Goal: Information Seeking & Learning: Learn about a topic

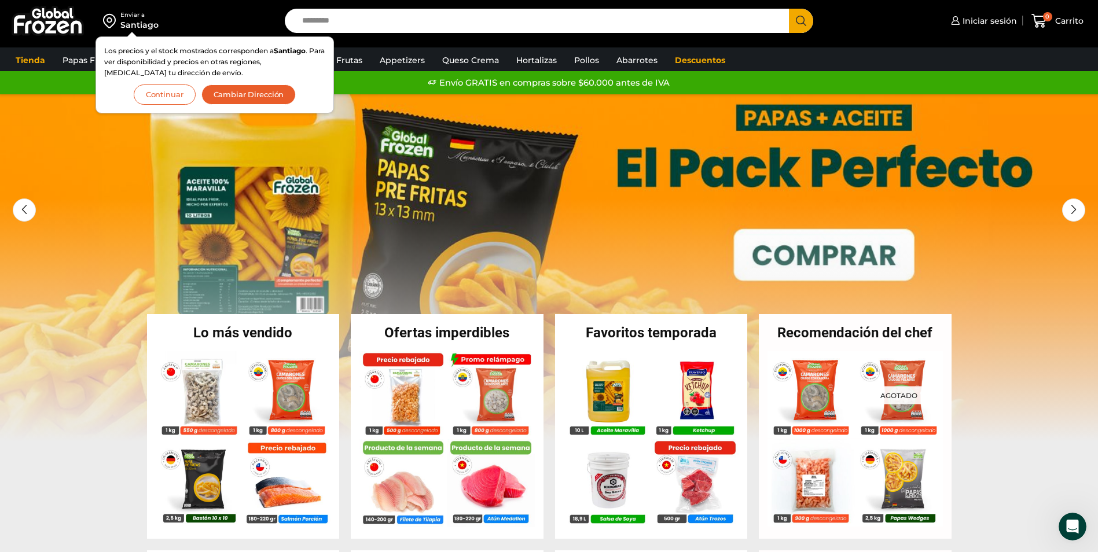
click at [183, 24] on div "Enviar a Santiago Los precios y el stock mostrados corresponden a Santiago . Pa…" at bounding box center [139, 21] width 267 height 42
click at [172, 94] on button "Continuar" at bounding box center [165, 95] width 62 height 20
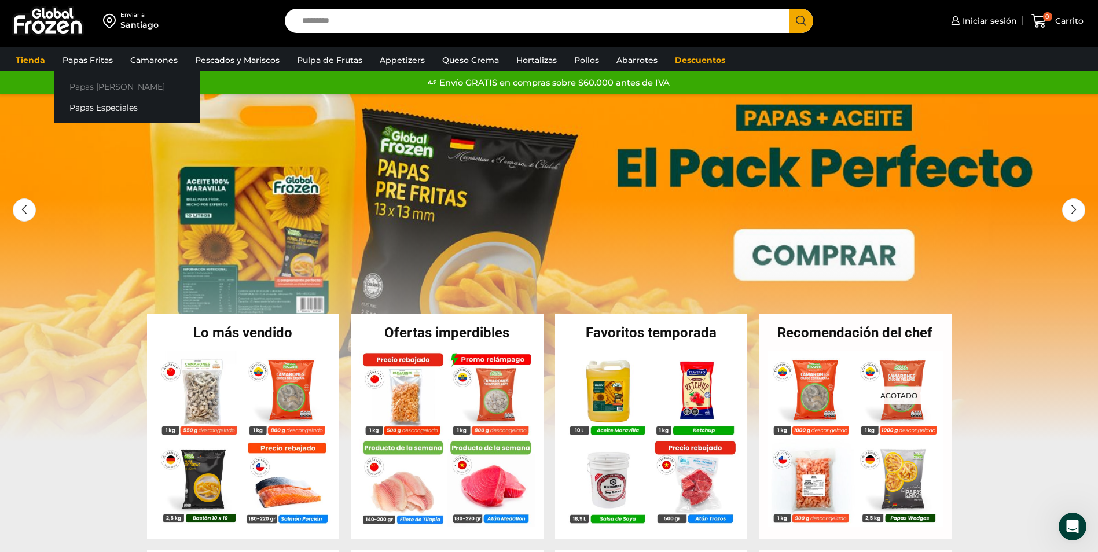
click at [100, 80] on link "Papas [PERSON_NAME]" at bounding box center [127, 86] width 146 height 21
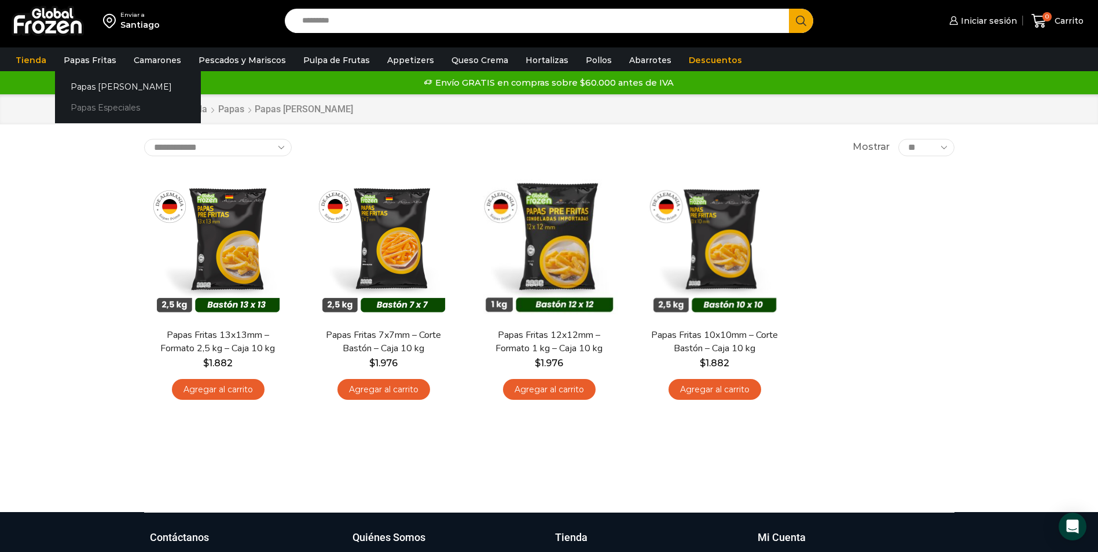
click at [106, 101] on link "Papas Especiales" at bounding box center [128, 107] width 146 height 21
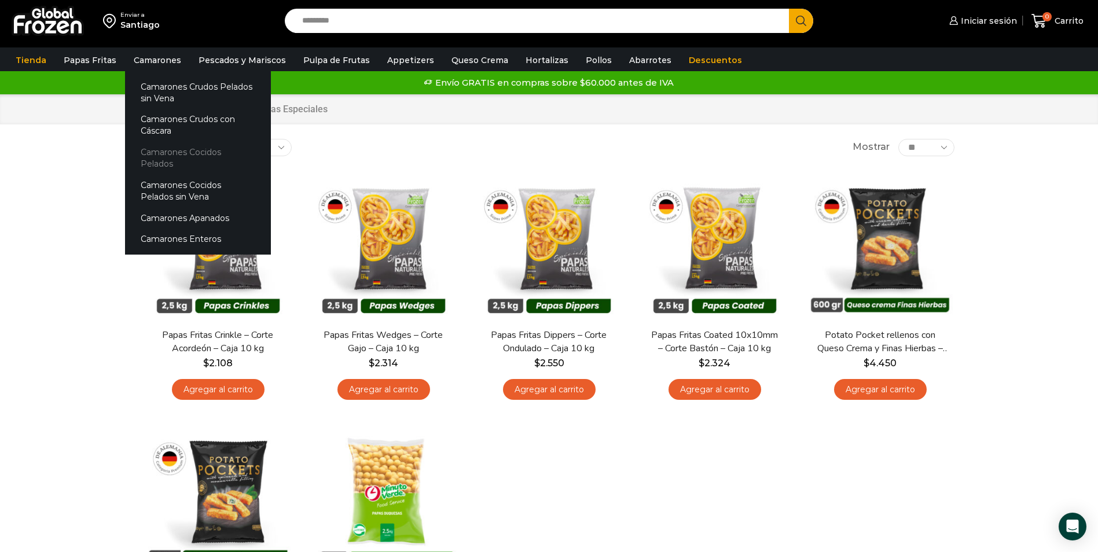
click at [174, 149] on link "Camarones Cocidos Pelados" at bounding box center [198, 158] width 146 height 33
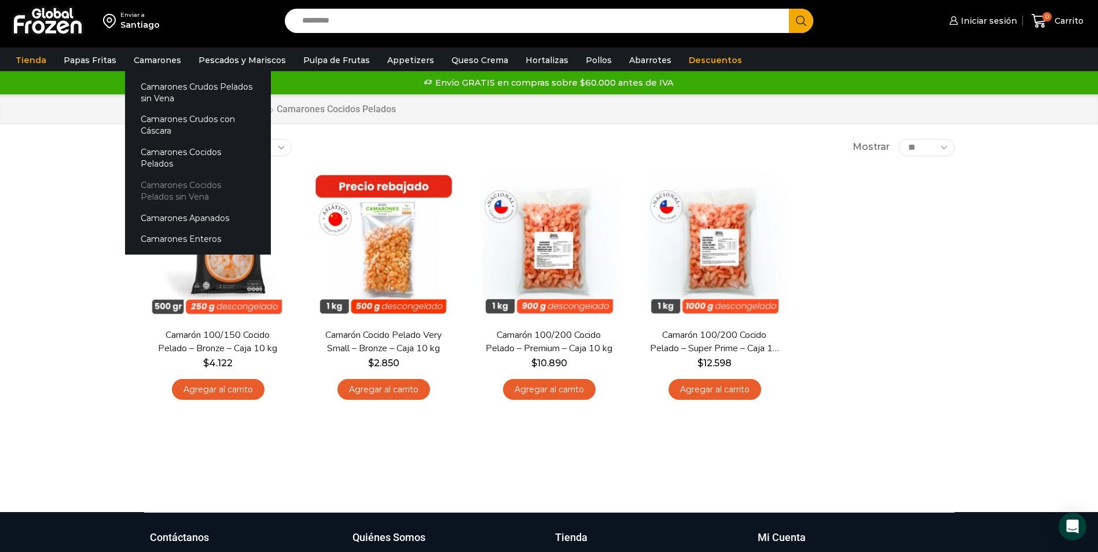
click at [188, 175] on link "Camarones Cocidos Pelados sin Vena" at bounding box center [198, 190] width 146 height 33
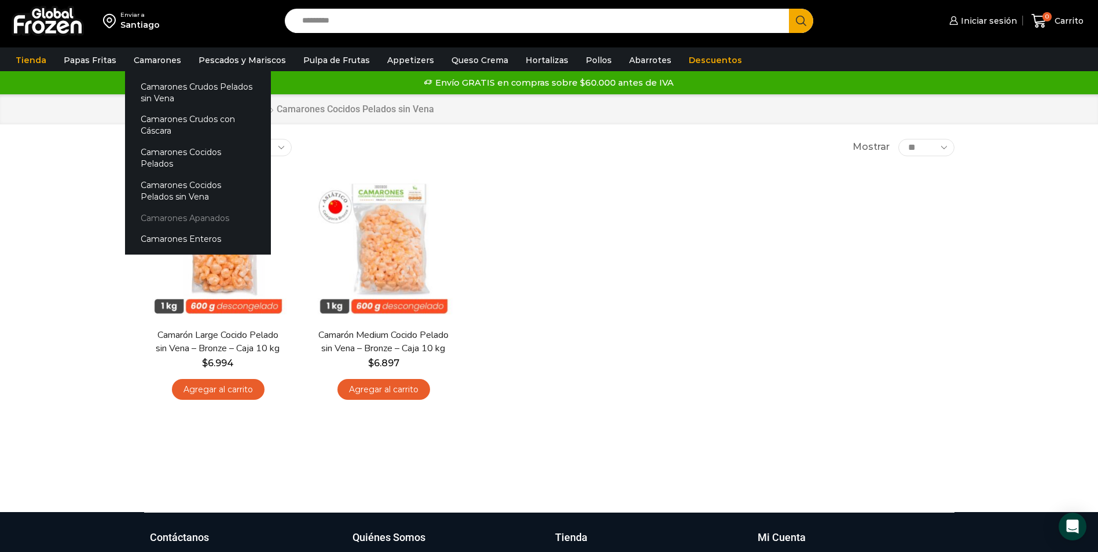
click at [168, 207] on link "Camarones Apanados" at bounding box center [198, 217] width 146 height 21
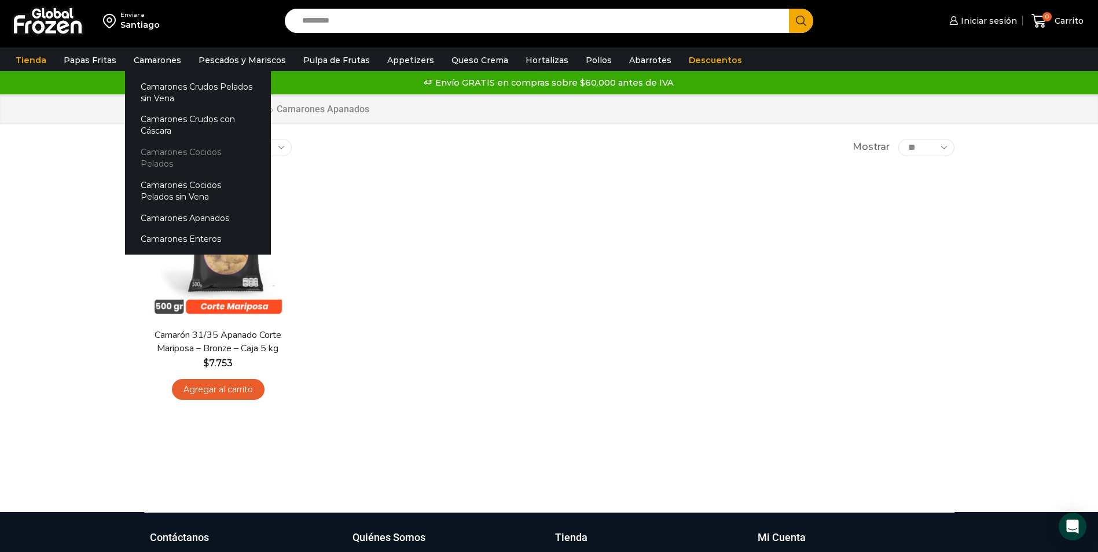
click at [169, 150] on link "Camarones Cocidos Pelados" at bounding box center [198, 158] width 146 height 33
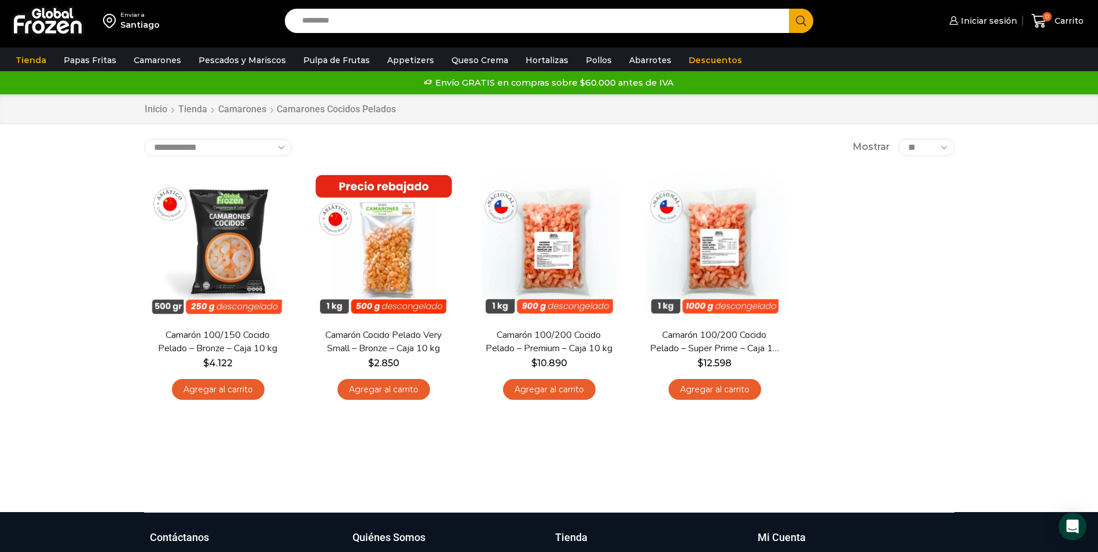
click at [237, 28] on div "Enviar a Santiago" at bounding box center [139, 21] width 267 height 42
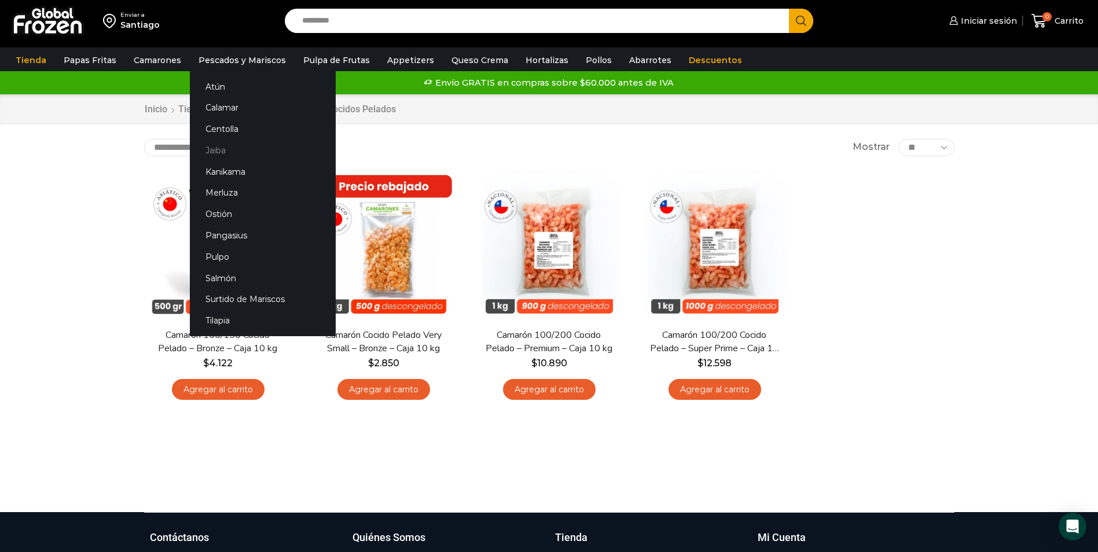
click at [225, 144] on link "Jaiba" at bounding box center [263, 150] width 146 height 21
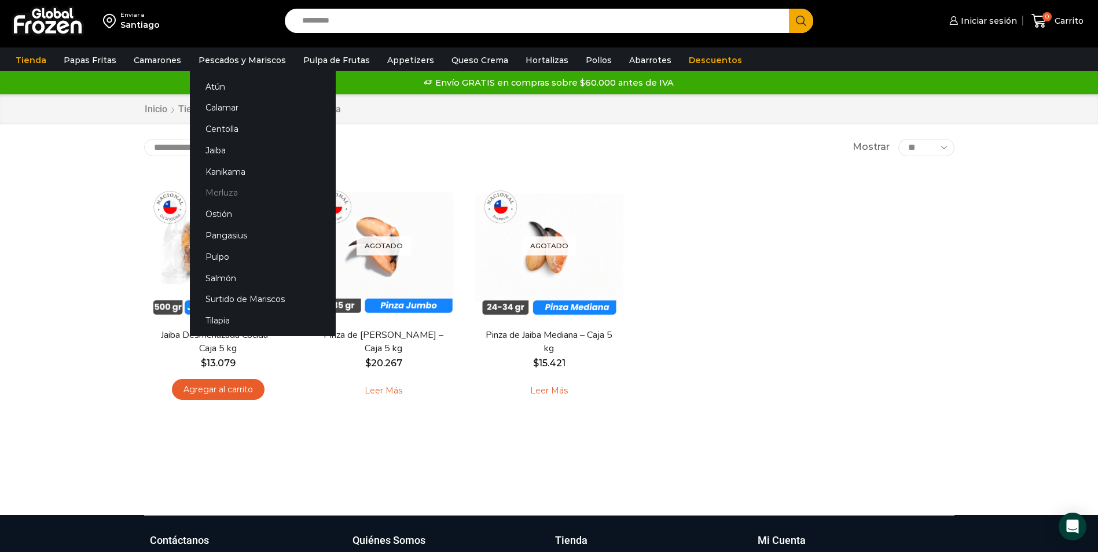
click at [225, 193] on link "Merluza" at bounding box center [263, 192] width 146 height 21
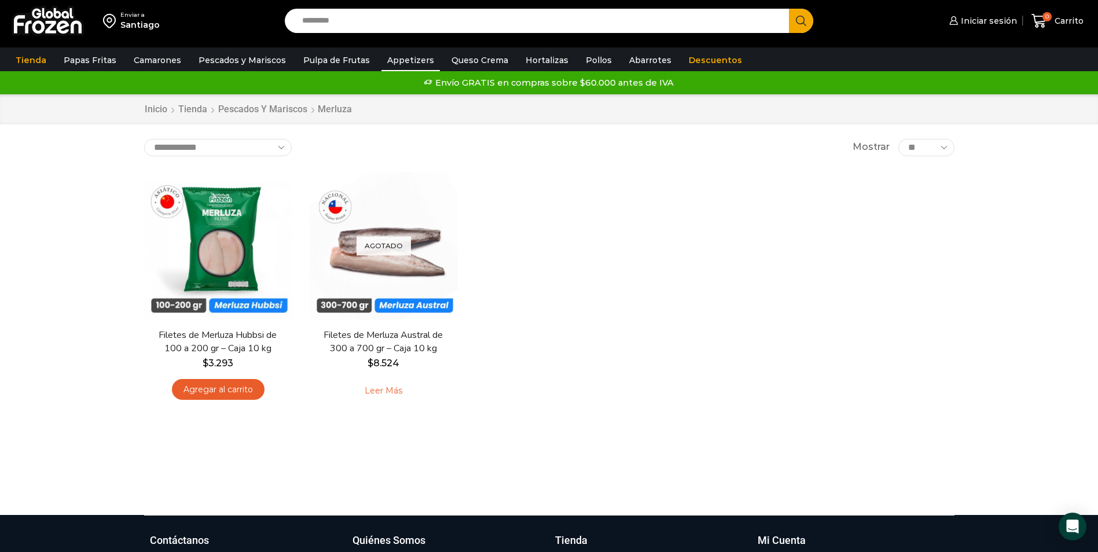
click at [390, 64] on link "Appetizers" at bounding box center [411, 60] width 58 height 22
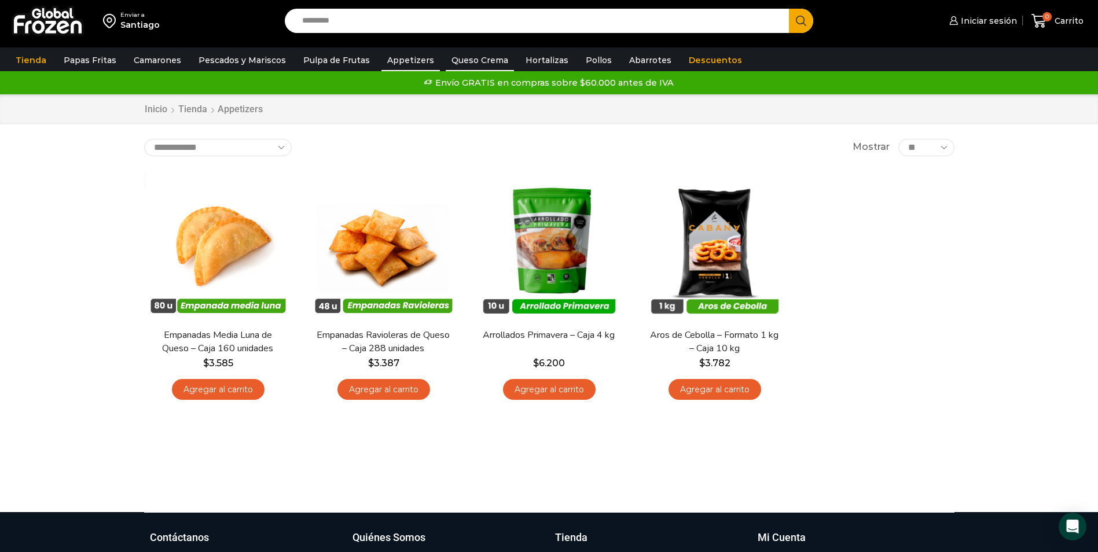
click at [450, 58] on link "Queso Crema" at bounding box center [480, 60] width 68 height 22
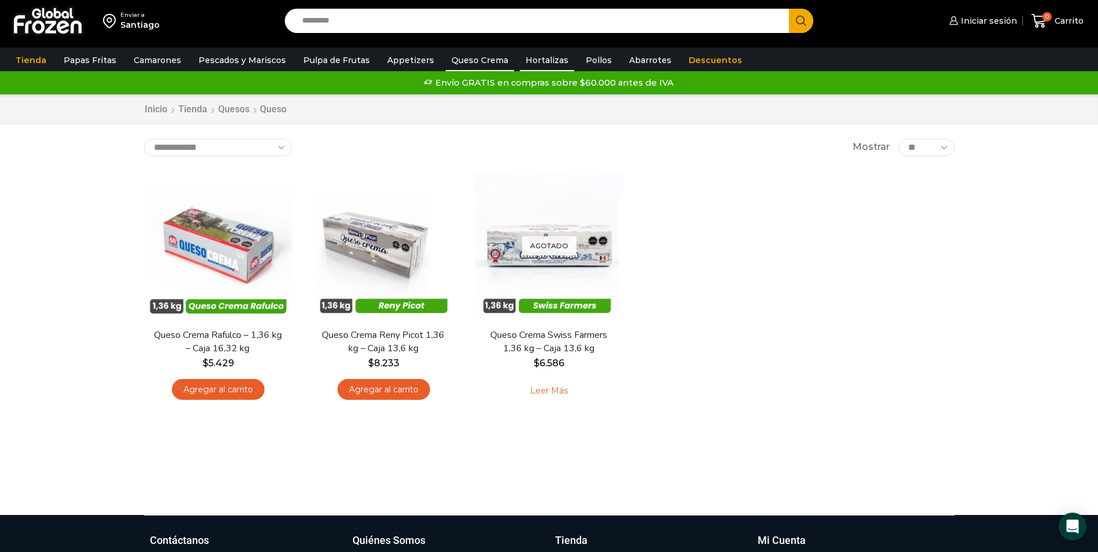
click at [521, 57] on link "Hortalizas" at bounding box center [547, 60] width 54 height 22
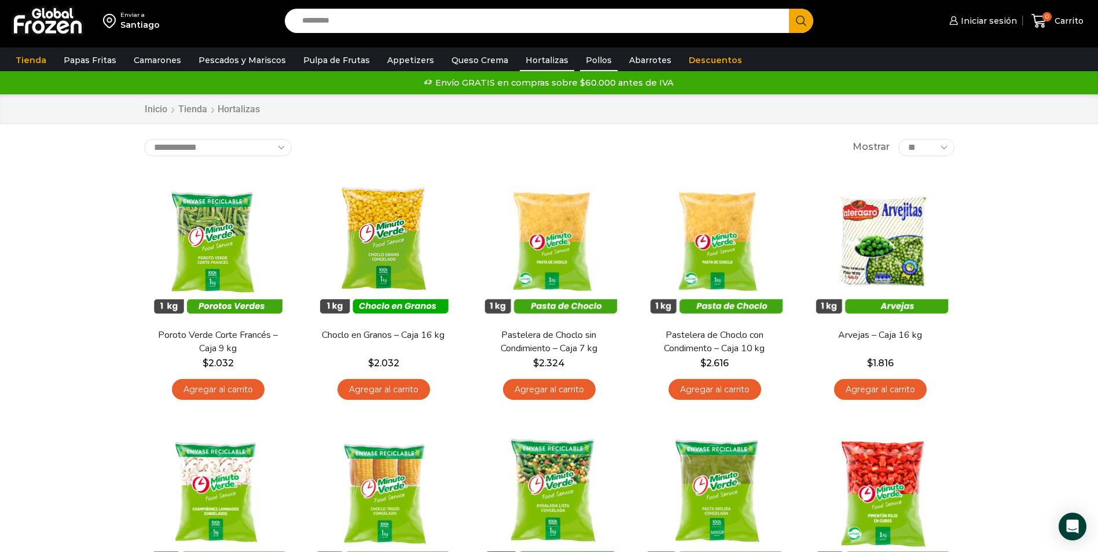
click at [584, 54] on link "Pollos" at bounding box center [599, 60] width 38 height 22
click at [584, 63] on link "Pollos" at bounding box center [599, 60] width 38 height 22
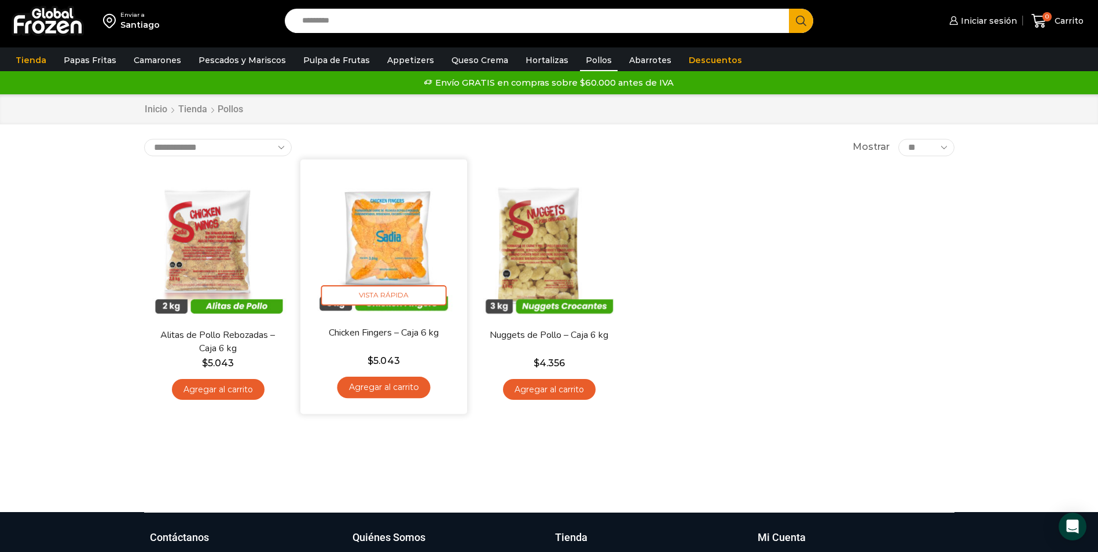
click at [389, 252] on img at bounding box center [383, 242] width 149 height 149
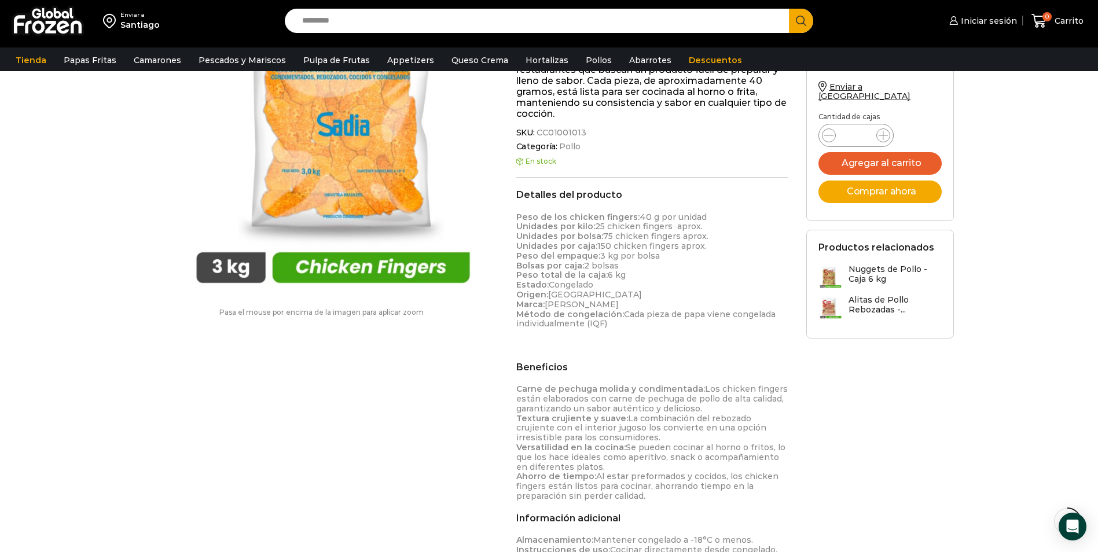
scroll to position [232, 0]
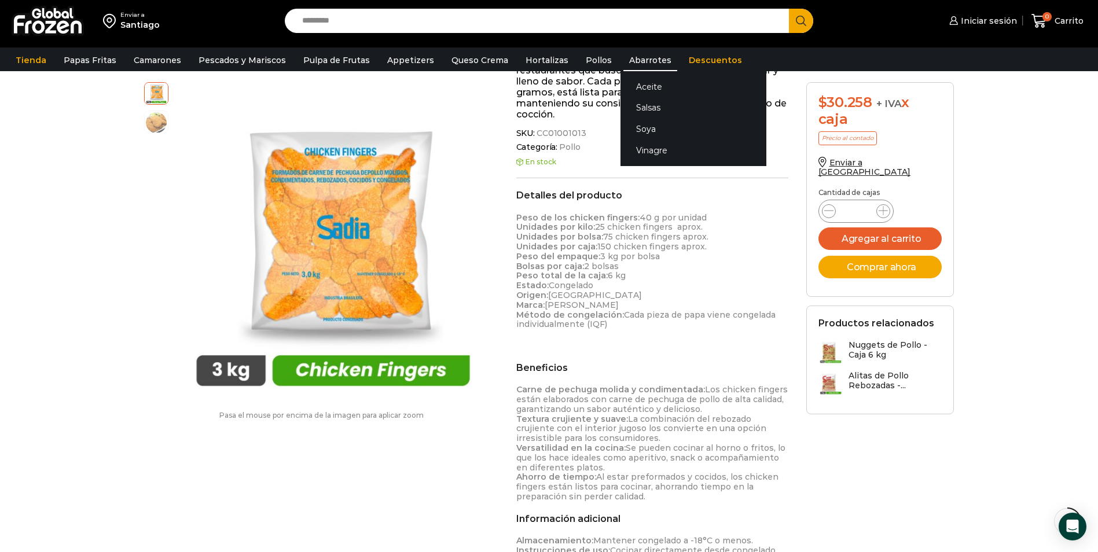
click at [641, 60] on link "Abarrotes" at bounding box center [651, 60] width 54 height 22
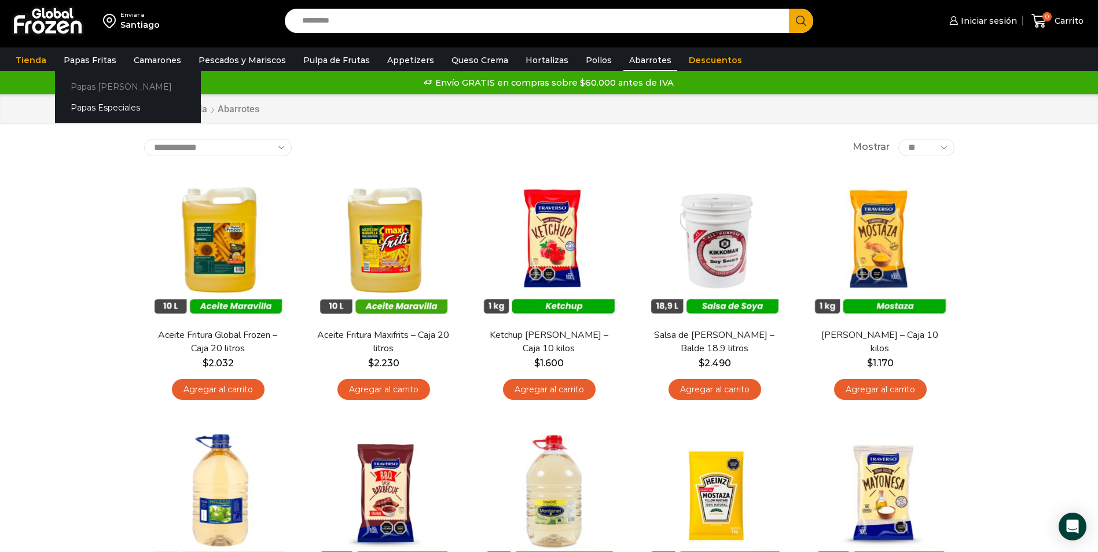
click at [83, 78] on link "Papas [PERSON_NAME]" at bounding box center [128, 86] width 146 height 21
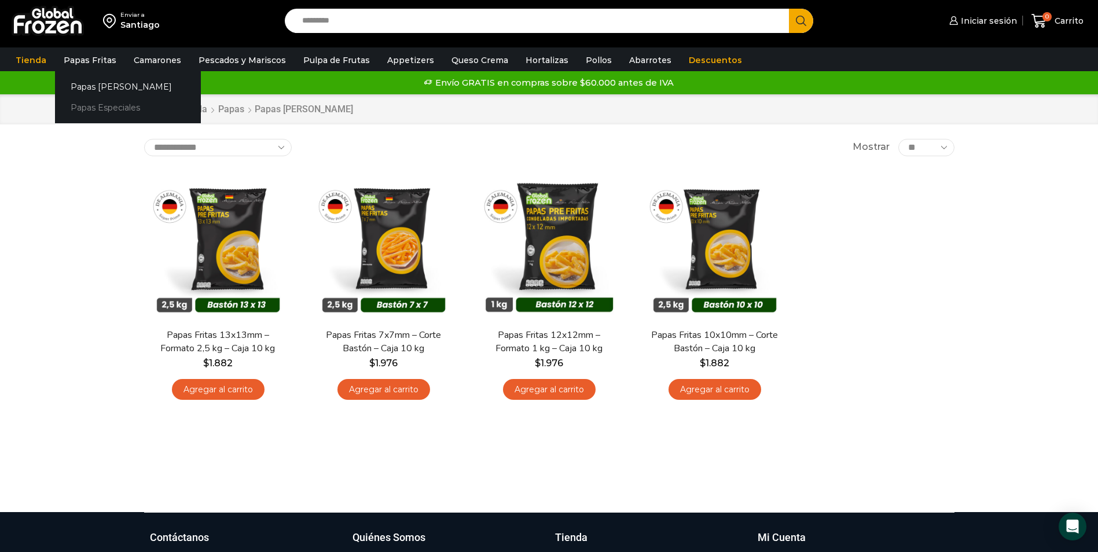
click at [101, 107] on link "Papas Especiales" at bounding box center [128, 107] width 146 height 21
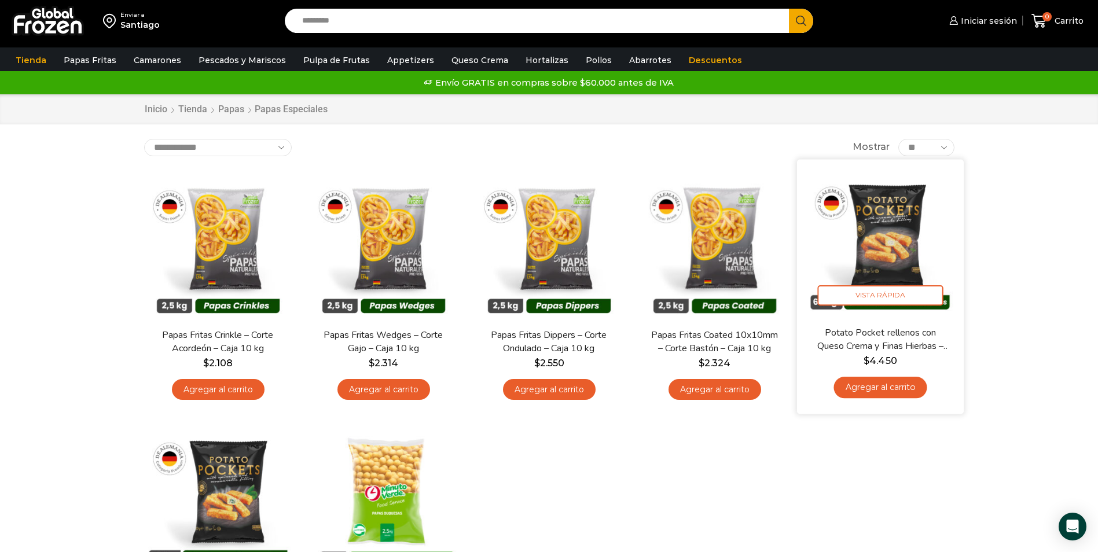
click at [907, 221] on img at bounding box center [880, 242] width 149 height 149
